Goal: Transaction & Acquisition: Purchase product/service

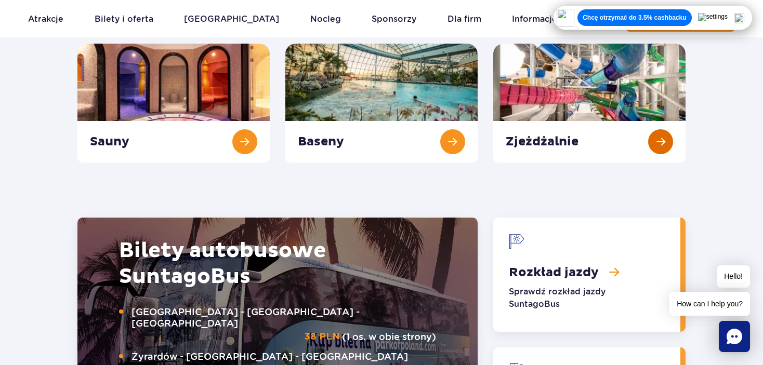
scroll to position [1299, 0]
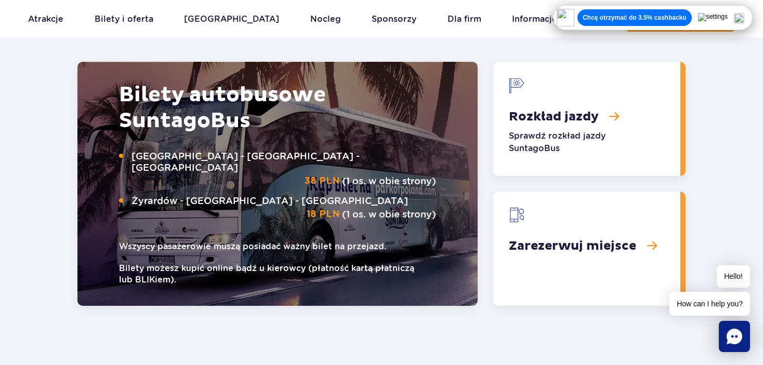
click at [588, 114] on link "Rozkład jazdy" at bounding box center [586, 119] width 187 height 114
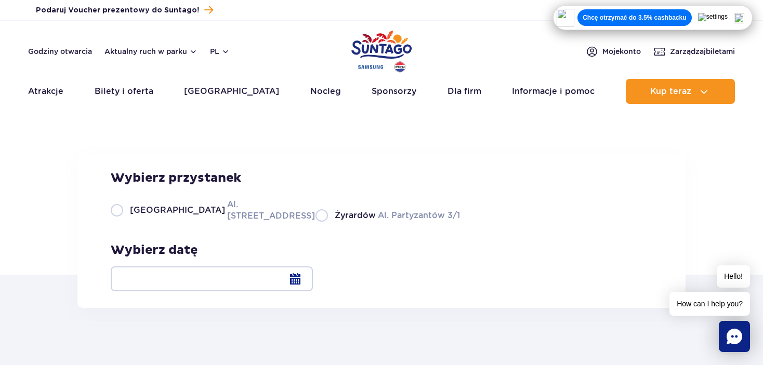
click at [223, 222] on label "Warszawa Al. [STREET_ADDRESS]" at bounding box center [207, 209] width 192 height 23
click at [122, 222] on input "Warszawa Al. [STREET_ADDRESS]" at bounding box center [116, 221] width 11 height 2
radio input "true"
click at [313, 277] on div at bounding box center [212, 279] width 202 height 25
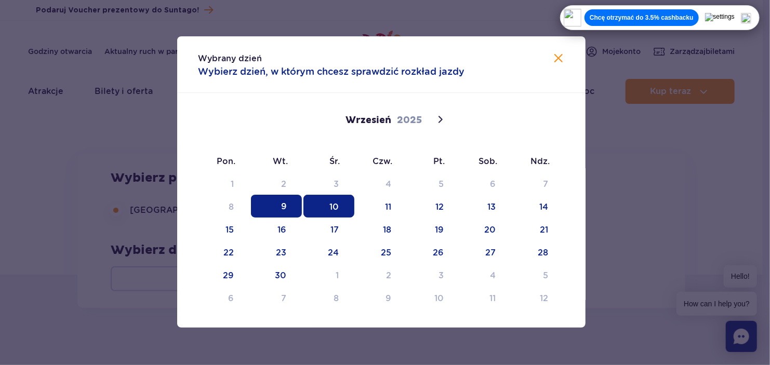
click at [342, 206] on span "10" at bounding box center [328, 206] width 51 height 23
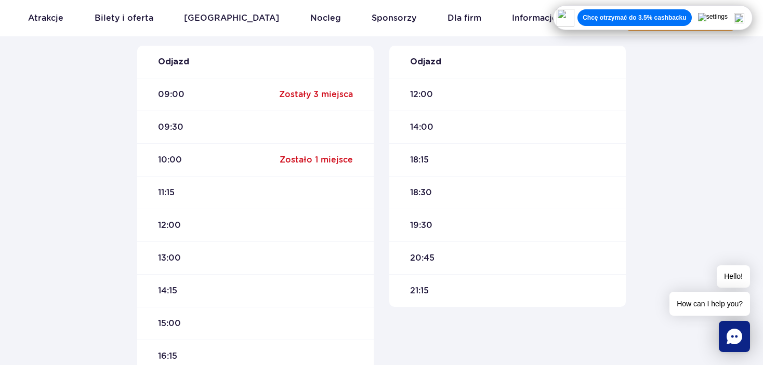
scroll to position [468, 0]
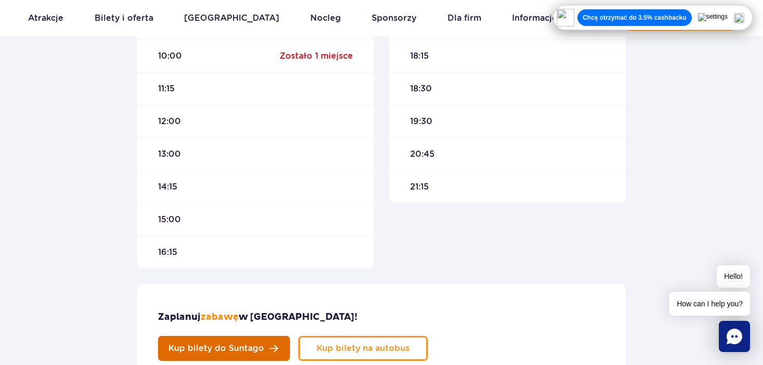
click at [264, 345] on span "Kup bilety do Suntago" at bounding box center [216, 349] width 96 height 8
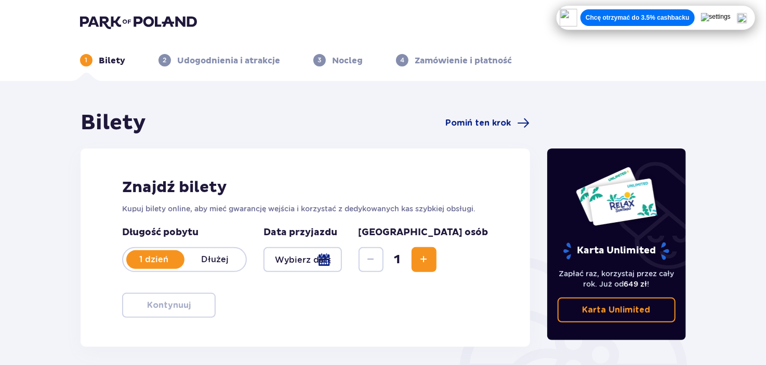
click at [342, 262] on div at bounding box center [302, 259] width 78 height 25
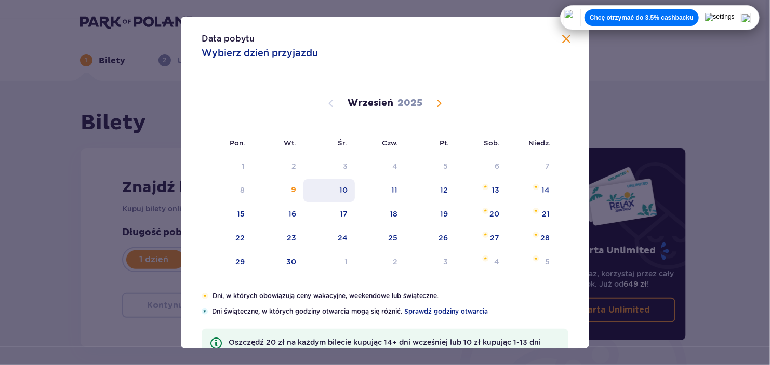
click at [336, 182] on div "10" at bounding box center [328, 190] width 51 height 23
type input "10.09.25"
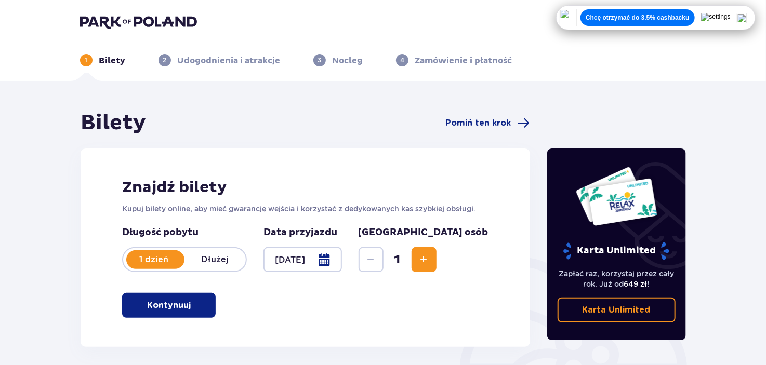
scroll to position [104, 0]
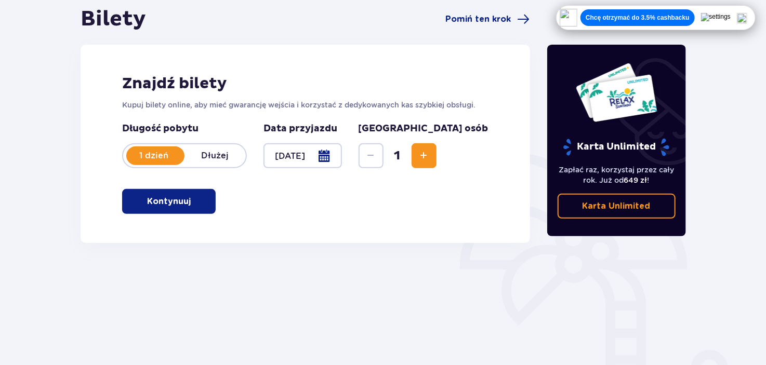
click at [187, 207] on span "button" at bounding box center [193, 201] width 12 height 12
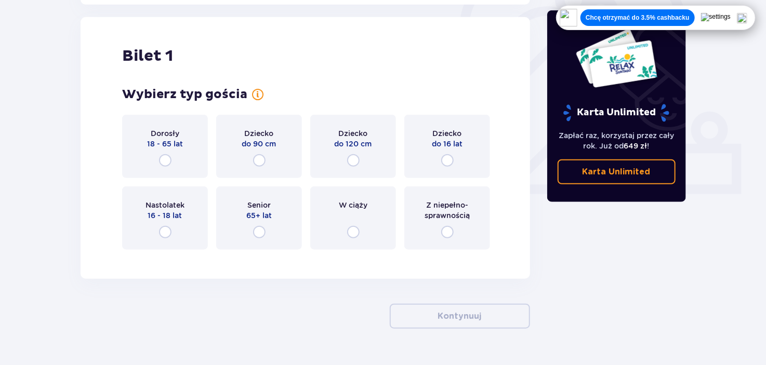
scroll to position [347, 0]
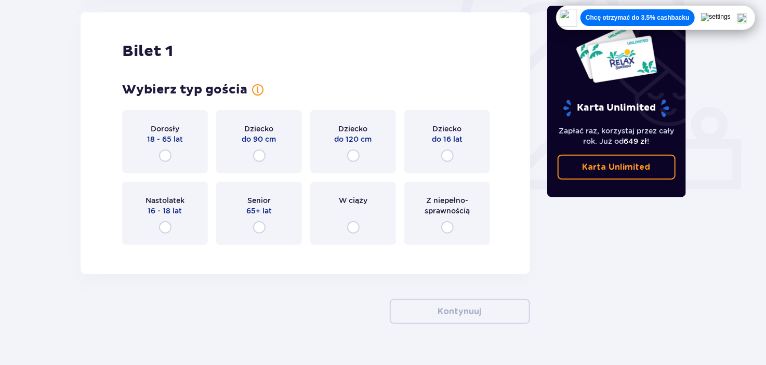
click at [163, 166] on div "Dorosły 18 - 65 lat" at bounding box center [165, 141] width 86 height 63
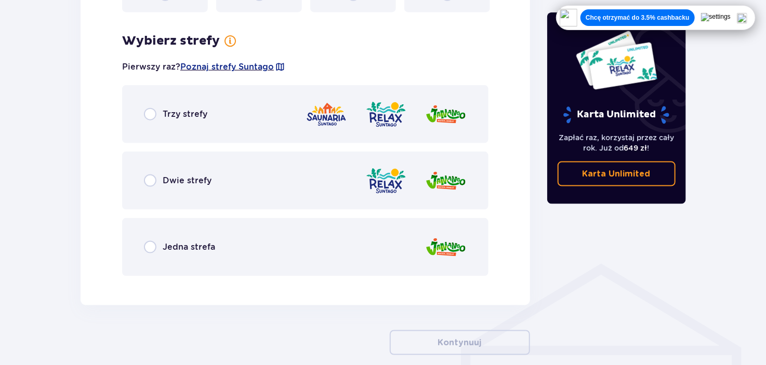
scroll to position [601, 0]
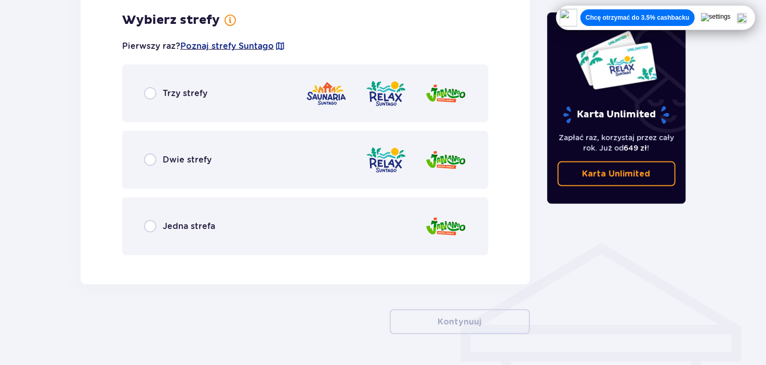
click at [224, 161] on div "Dwie strefy" at bounding box center [305, 160] width 366 height 58
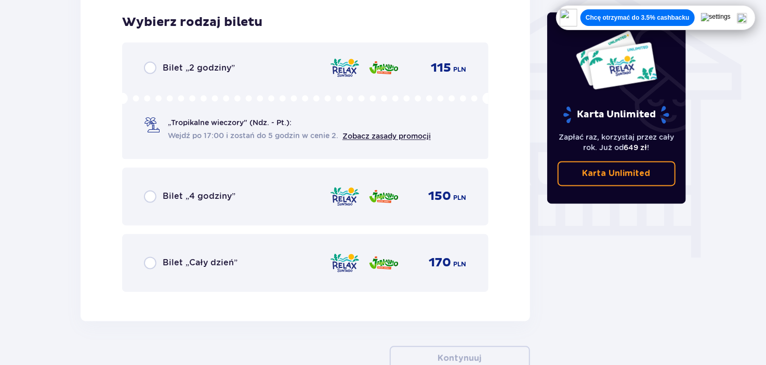
scroll to position [865, 0]
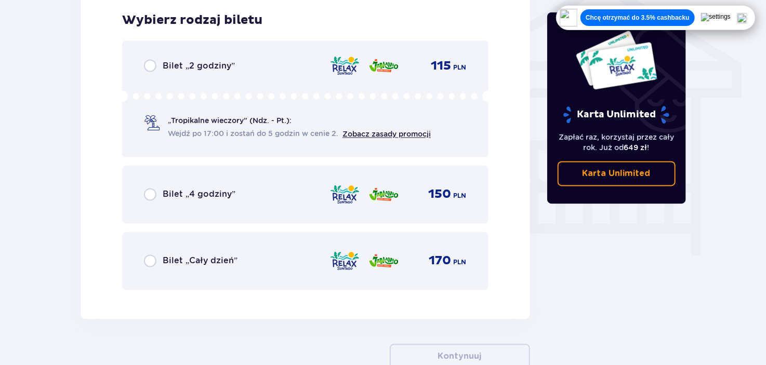
click at [278, 71] on div "Bilet „2 godziny” 115 PLN" at bounding box center [305, 66] width 323 height 12
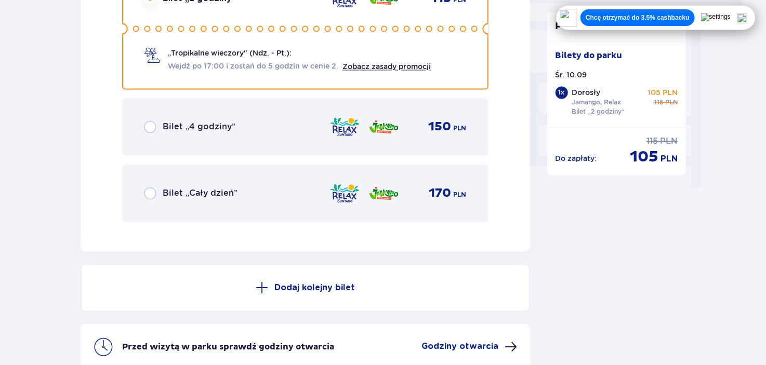
scroll to position [1036, 0]
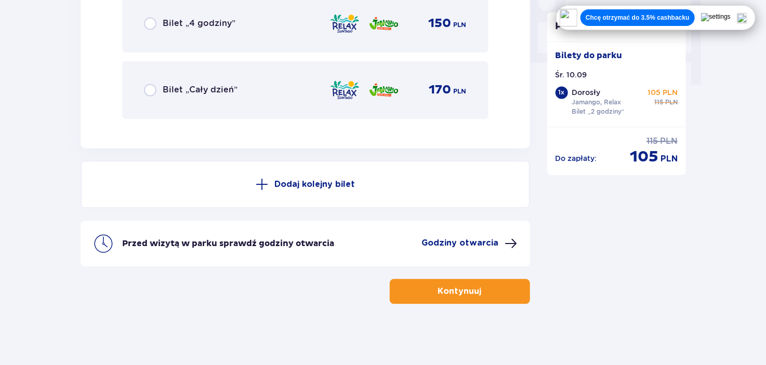
click at [466, 290] on p "Kontynuuj" at bounding box center [460, 291] width 44 height 11
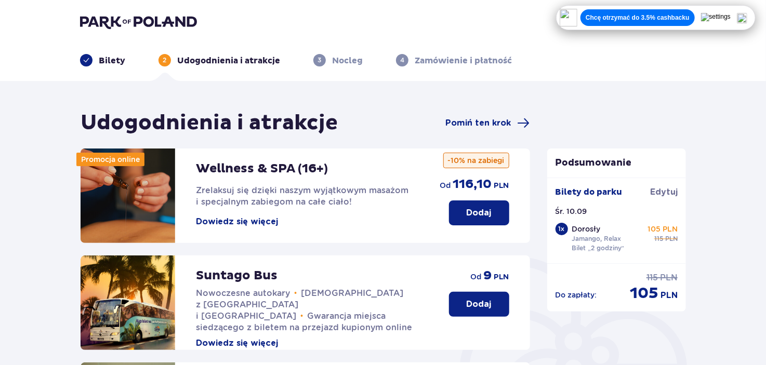
scroll to position [52, 0]
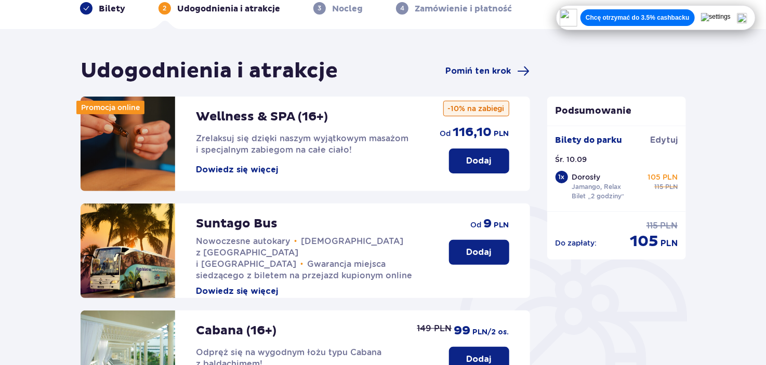
click at [468, 254] on p "Dodaj" at bounding box center [479, 252] width 25 height 11
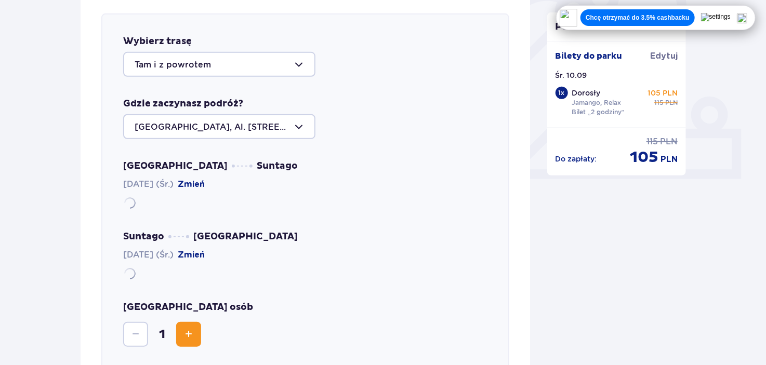
scroll to position [358, 0]
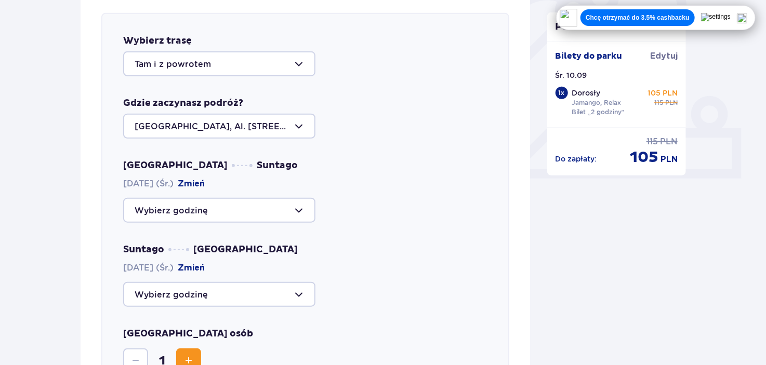
click at [295, 67] on div at bounding box center [219, 63] width 192 height 25
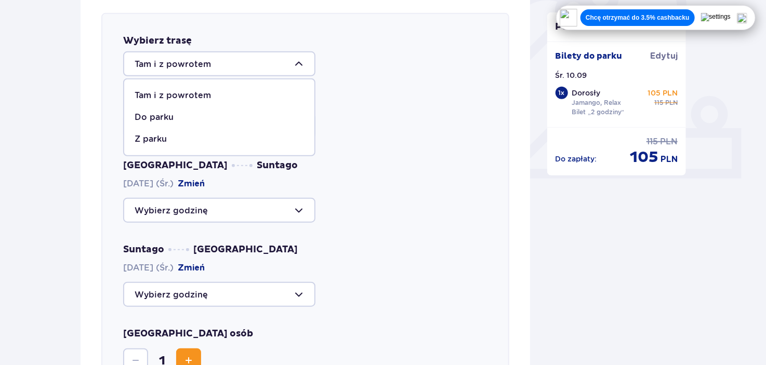
click at [295, 67] on div at bounding box center [219, 63] width 192 height 25
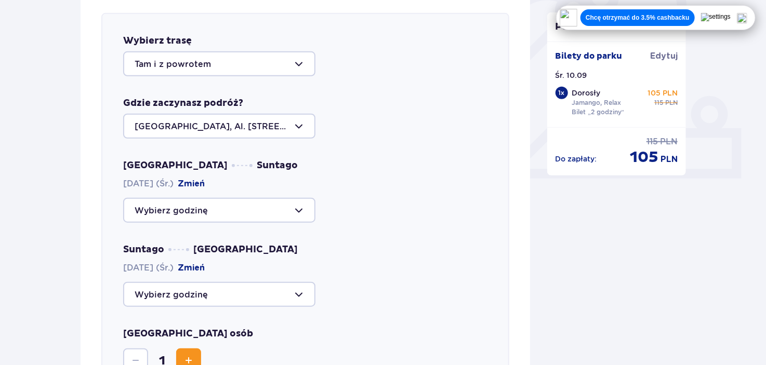
click at [296, 210] on div at bounding box center [219, 210] width 192 height 25
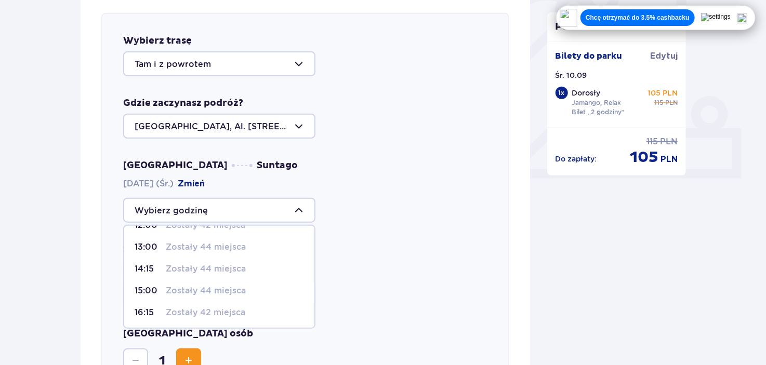
scroll to position [104, 0]
click at [219, 309] on p "Zostały 42 miejsca" at bounding box center [206, 312] width 80 height 11
type input "16:15"
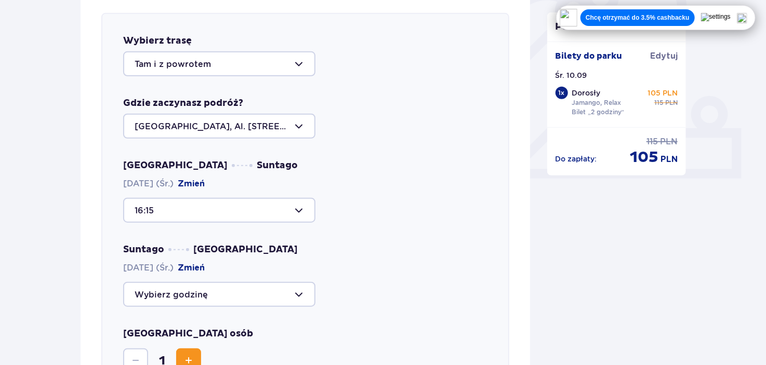
click at [287, 295] on div at bounding box center [219, 294] width 192 height 25
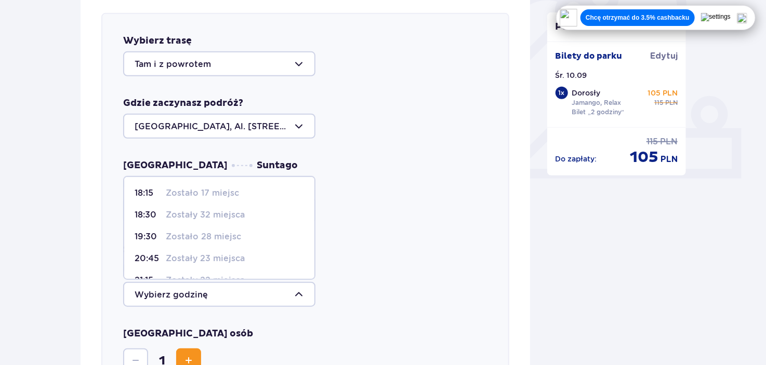
scroll to position [17, 0]
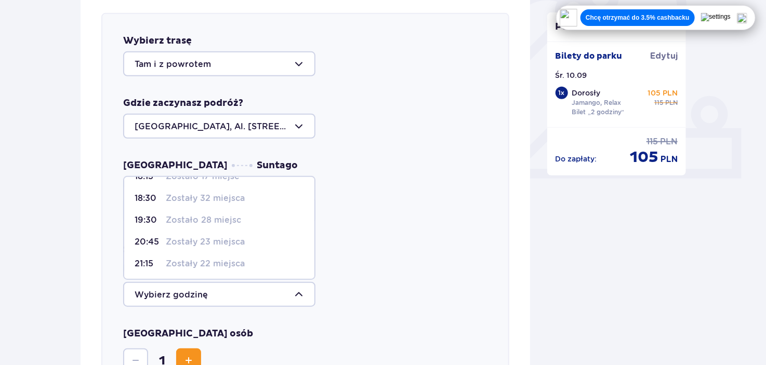
click at [237, 260] on p "Zostały 22 miejsca" at bounding box center [205, 263] width 79 height 11
type input "21:15"
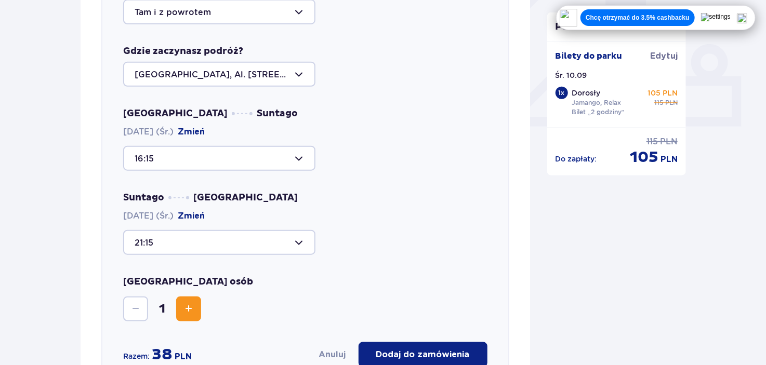
scroll to position [462, 0]
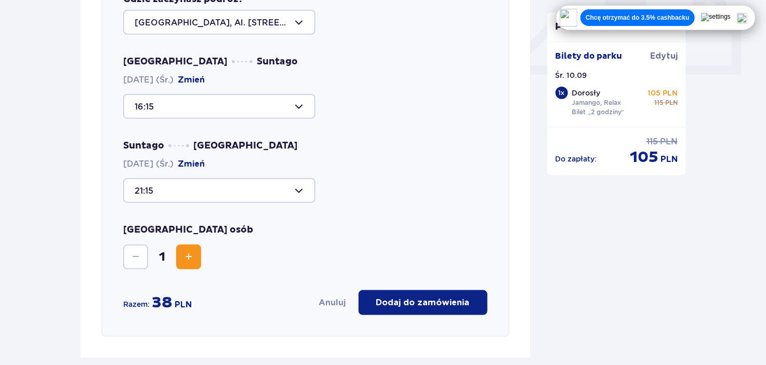
click at [419, 304] on p "Dodaj do zamówienia" at bounding box center [423, 302] width 94 height 11
